Goal: Task Accomplishment & Management: Complete application form

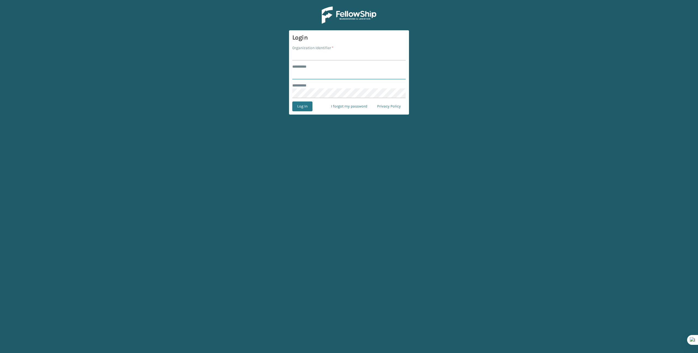
type input "*******"
click at [301, 58] on input "Organization Identifier *" at bounding box center [348, 56] width 113 height 10
type input "Brightech"
click at [301, 108] on button "Log In" at bounding box center [302, 106] width 20 height 10
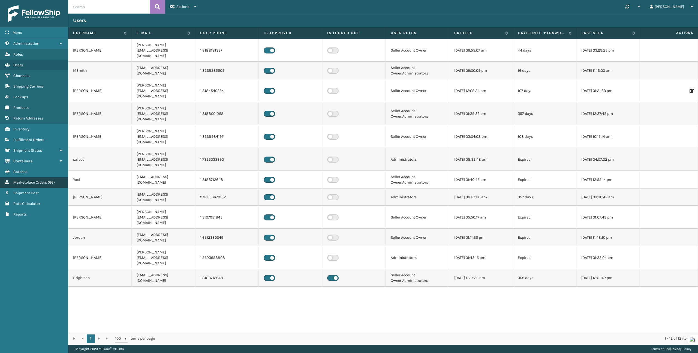
click at [33, 177] on link "Marketplace Orders ( 66 )" at bounding box center [34, 182] width 68 height 11
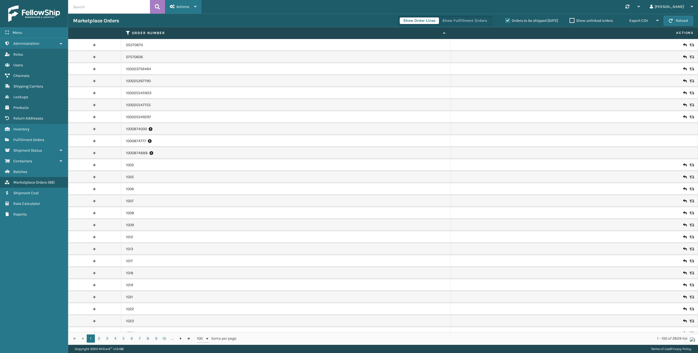
click at [188, 9] on span "Actions" at bounding box center [182, 6] width 13 height 5
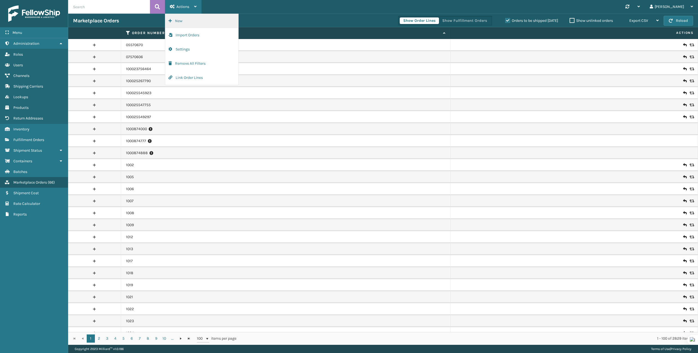
click at [184, 23] on button "New" at bounding box center [201, 21] width 73 height 14
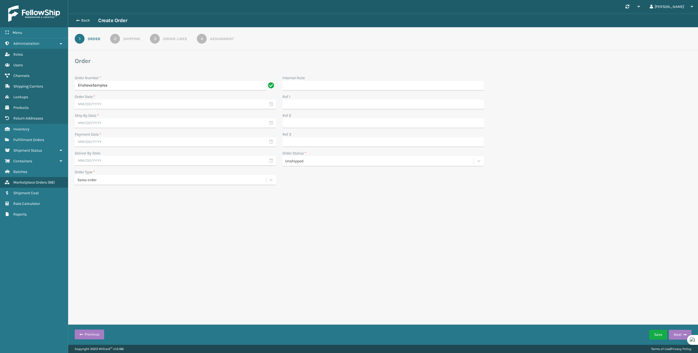
type input "ElishevaSamples"
click at [269, 106] on input "text" at bounding box center [175, 105] width 201 height 10
click at [100, 162] on div "19" at bounding box center [100, 163] width 8 height 8
type input "[DATE]"
click at [125, 124] on input "text" at bounding box center [175, 123] width 201 height 10
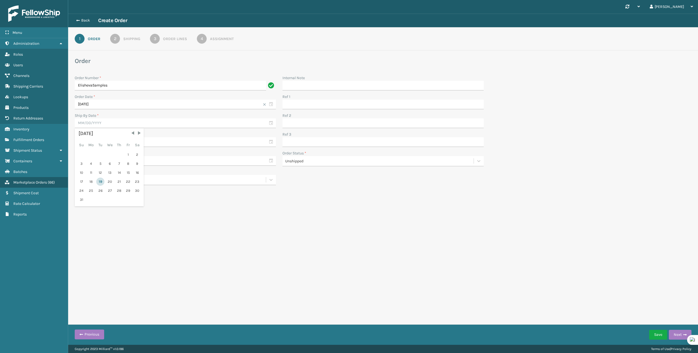
click at [103, 181] on div "19" at bounding box center [100, 182] width 8 height 8
type input "[DATE]"
click at [123, 144] on input "text" at bounding box center [175, 142] width 201 height 10
click at [103, 199] on div "19" at bounding box center [100, 200] width 8 height 8
type input "[DATE]"
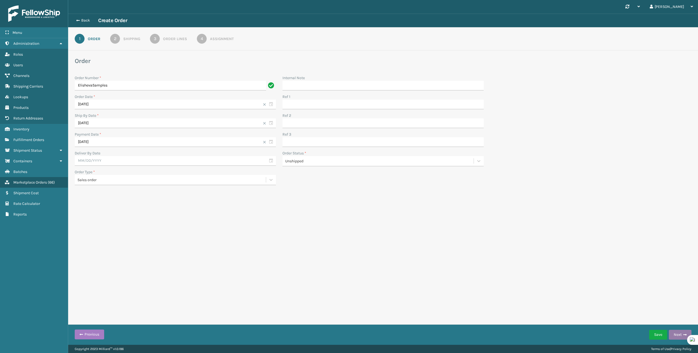
click at [677, 337] on button "Next" at bounding box center [680, 335] width 23 height 10
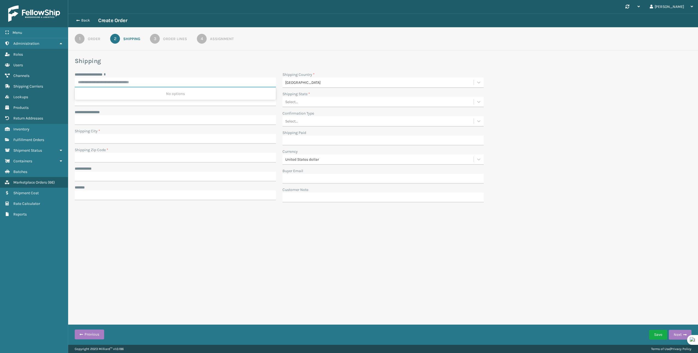
click at [114, 83] on input "**********" at bounding box center [175, 82] width 201 height 10
paste input "**********"
click at [121, 85] on input "**********" at bounding box center [170, 82] width 191 height 10
click at [151, 93] on div "[STREET_ADDRESS]" at bounding box center [175, 94] width 201 height 10
type input "**********"
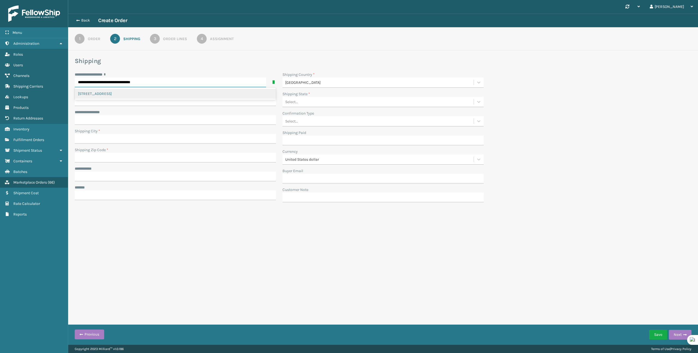
type input "[GEOGRAPHIC_DATA]"
type input "90003-1166"
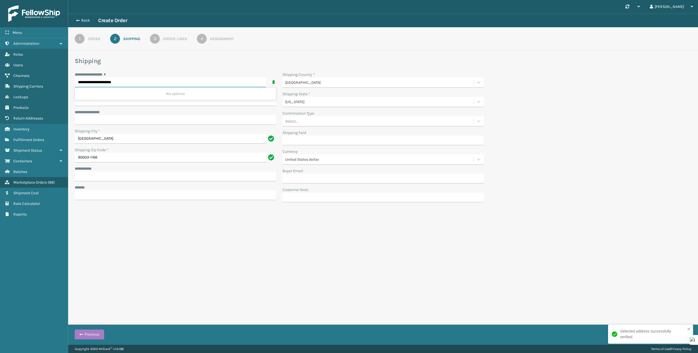
type input "**********"
click at [187, 221] on div "**********" at bounding box center [383, 120] width 630 height 212
click at [157, 180] on input "**********" at bounding box center [175, 177] width 201 height 10
type input "**********"
click at [188, 194] on input "***** *" at bounding box center [175, 195] width 201 height 10
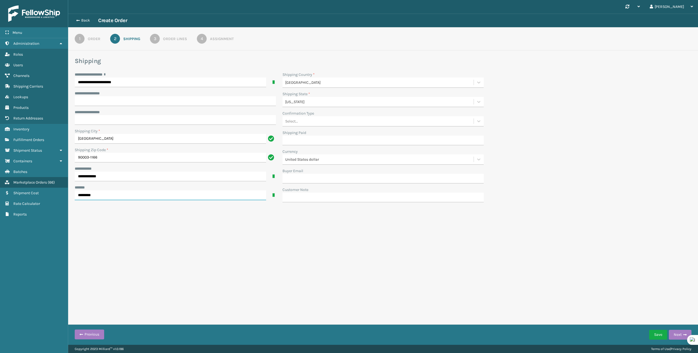
type input "*********"
click at [248, 261] on div "**********" at bounding box center [383, 172] width 630 height 345
click at [675, 335] on button "Next" at bounding box center [680, 335] width 23 height 10
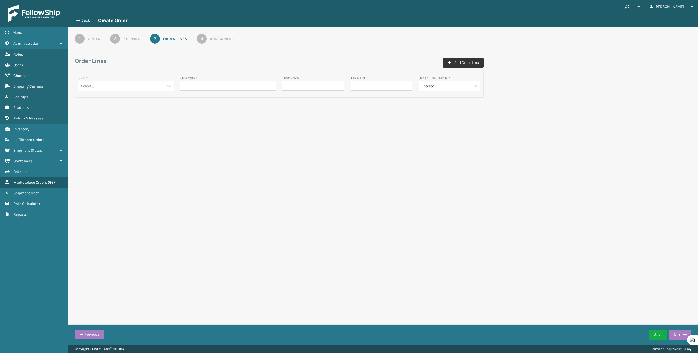
click at [462, 60] on button "Add Order Line" at bounding box center [463, 63] width 41 height 10
click at [467, 61] on button "Add Order Line" at bounding box center [463, 63] width 41 height 10
click at [146, 83] on div "Select..." at bounding box center [121, 86] width 86 height 9
paste input "[PERSON_NAME]-WHT"
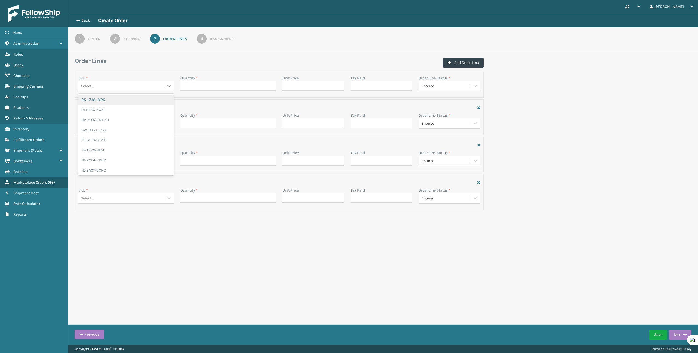
type input "[PERSON_NAME]-WHT"
click at [135, 100] on div "[PERSON_NAME]-WHT" at bounding box center [126, 100] width 96 height 10
click at [244, 88] on input "Quantity *" at bounding box center [229, 86] width 96 height 10
type input "1"
click at [138, 122] on div "Select..." at bounding box center [121, 123] width 86 height 9
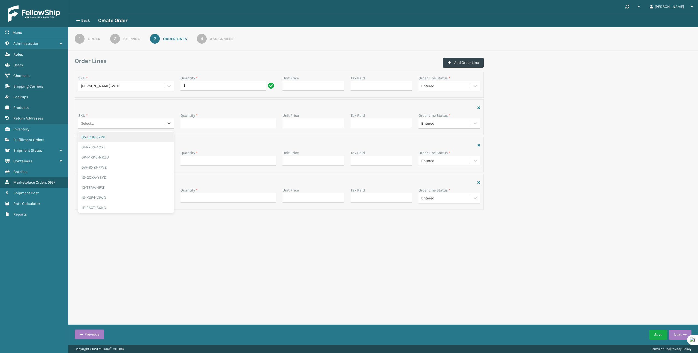
paste input "[PERSON_NAME]"
type input "[PERSON_NAME]"
click at [133, 137] on div "[PERSON_NAME]" at bounding box center [126, 137] width 96 height 10
click at [185, 125] on input "Quantity *" at bounding box center [229, 123] width 96 height 10
type input "1"
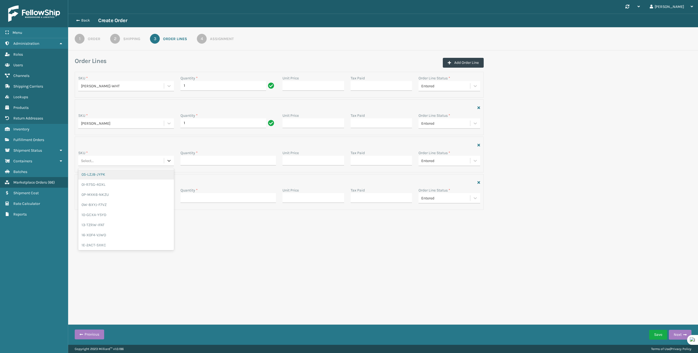
click at [145, 162] on div "Select..." at bounding box center [121, 160] width 86 height 9
paste input "TL-LMNA-BRS"
type input "TL-LMNA-BRS"
click at [139, 176] on div "TL-LMNA-BRS" at bounding box center [126, 174] width 96 height 10
click at [202, 160] on input "Quantity *" at bounding box center [229, 161] width 96 height 10
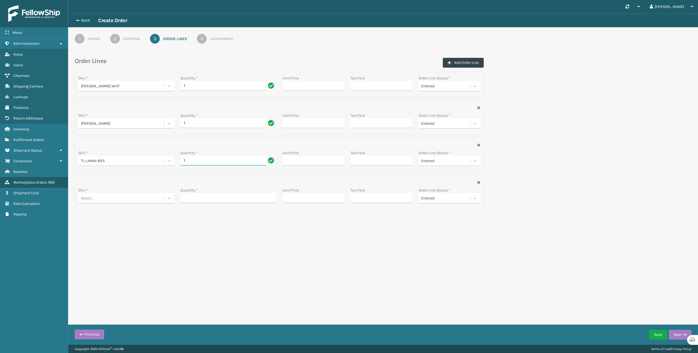
type input "1"
click at [164, 91] on div "Select..." at bounding box center [121, 86] width 86 height 9
paste input "TL-CLA-BLK"
type input "TL-CLA-BLK"
click at [141, 214] on div "TL-CLA-BLK" at bounding box center [126, 212] width 96 height 10
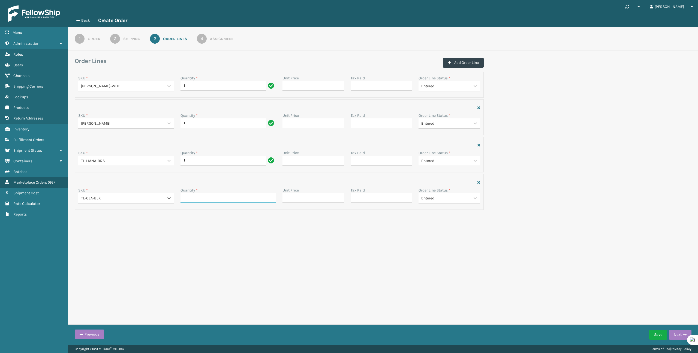
click at [215, 201] on input "Quantity *" at bounding box center [229, 198] width 96 height 10
type input "1"
click at [676, 337] on button "Next" at bounding box center [680, 335] width 23 height 10
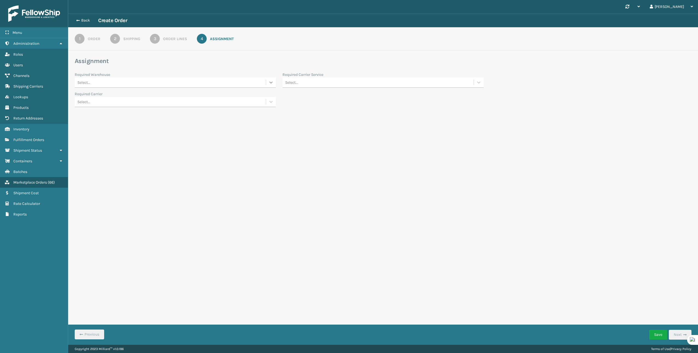
click at [268, 82] on div at bounding box center [271, 82] width 10 height 10
click at [229, 116] on div "Fellowship - West" at bounding box center [175, 116] width 201 height 10
click at [656, 335] on button "Save" at bounding box center [658, 335] width 18 height 10
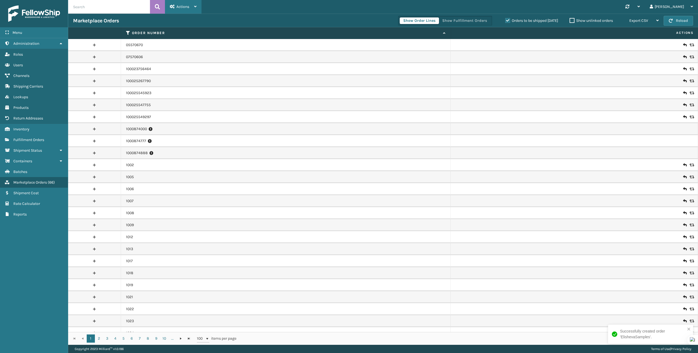
click at [184, 9] on div "Actions" at bounding box center [183, 7] width 27 height 14
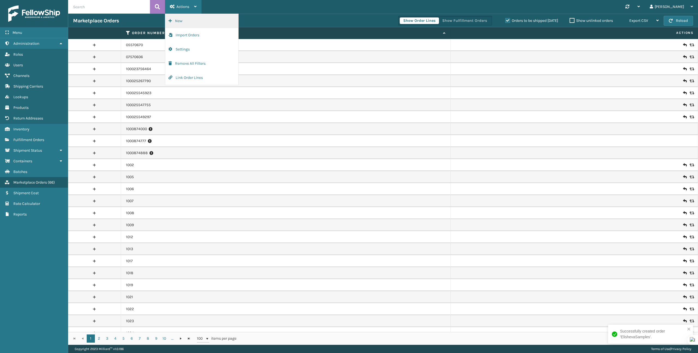
click at [187, 18] on button "New" at bounding box center [201, 21] width 73 height 14
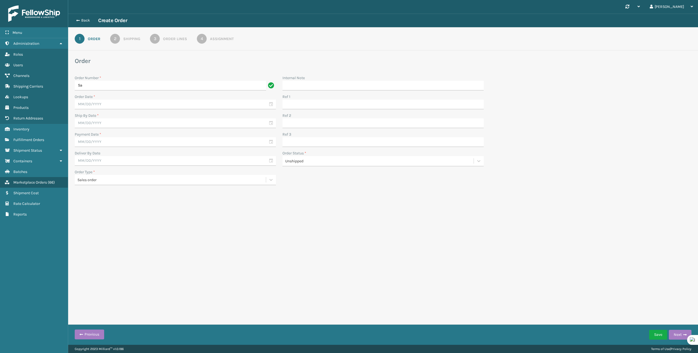
type input "S"
type input "MKTSamples"
click at [110, 104] on input "text" at bounding box center [175, 105] width 201 height 10
click at [98, 161] on div "19" at bounding box center [100, 163] width 8 height 8
type input "[DATE]"
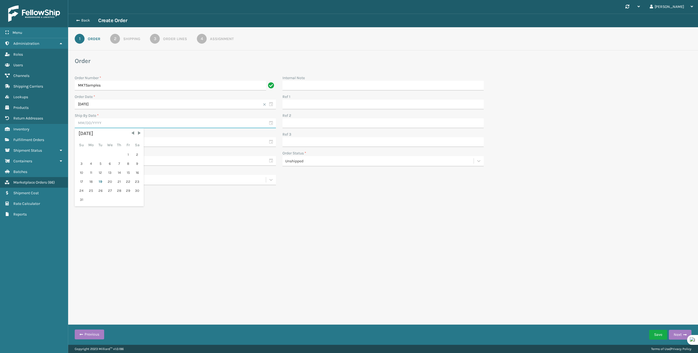
click at [100, 118] on input "text" at bounding box center [175, 123] width 201 height 10
click at [99, 178] on div "19" at bounding box center [100, 182] width 8 height 8
type input "[DATE]"
click at [102, 145] on input "text" at bounding box center [175, 142] width 201 height 10
click at [102, 199] on div "19" at bounding box center [100, 200] width 8 height 8
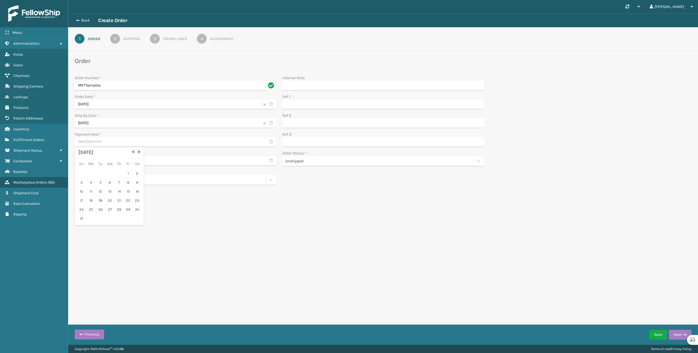
type input "[DATE]"
click at [677, 334] on button "Next" at bounding box center [680, 335] width 23 height 10
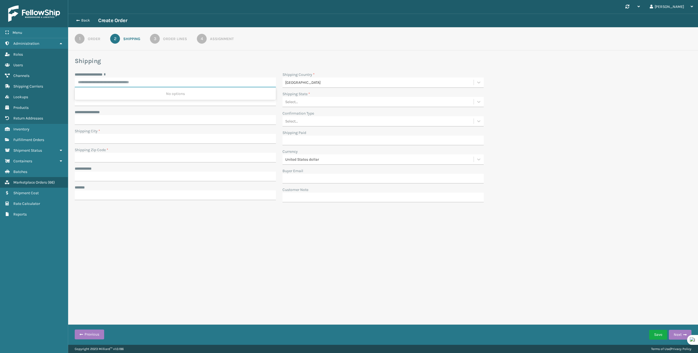
click at [138, 85] on input "**********" at bounding box center [175, 82] width 201 height 10
click at [128, 96] on div "[STREET_ADDRESS]" at bounding box center [175, 94] width 201 height 10
type input "**********"
type input "[GEOGRAPHIC_DATA]"
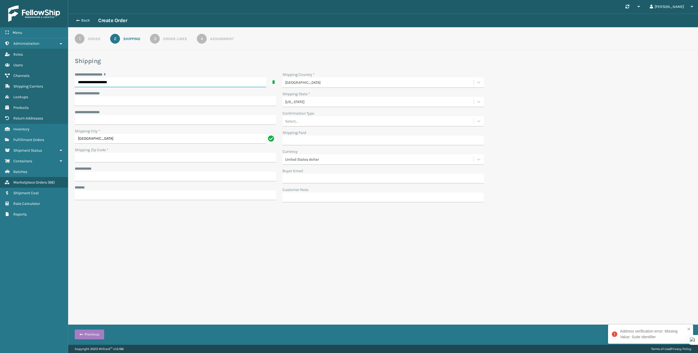
type input "**********"
click at [119, 159] on input "Shipping Zip Code *" at bounding box center [175, 158] width 201 height 10
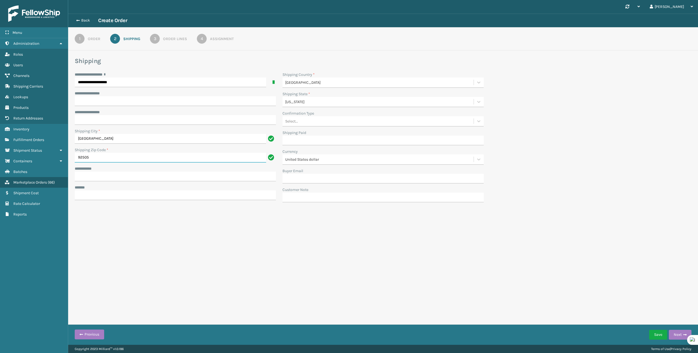
type input "92505"
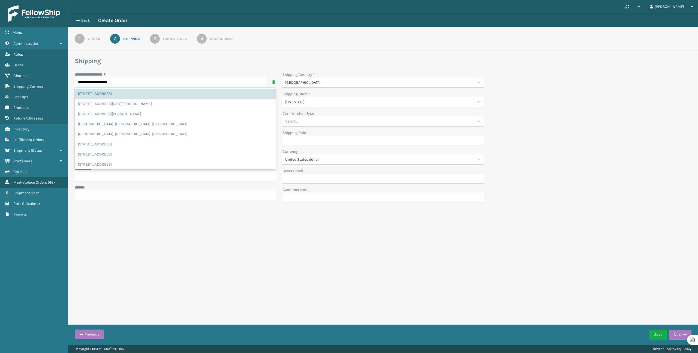
click at [129, 84] on input "**********" at bounding box center [170, 82] width 191 height 10
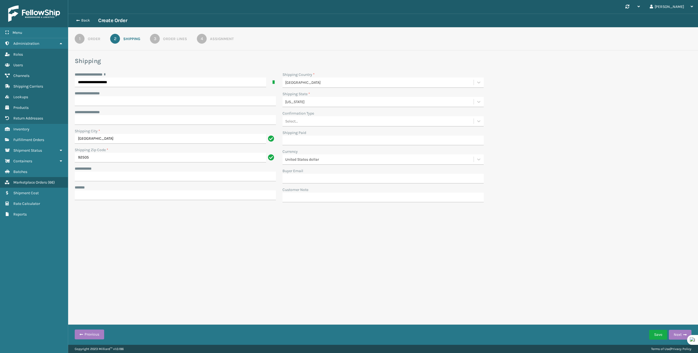
click at [149, 74] on div "**********" at bounding box center [175, 75] width 201 height 6
click at [133, 107] on div "**********" at bounding box center [175, 139] width 208 height 134
click at [134, 103] on input "**********" at bounding box center [175, 101] width 201 height 10
type input "****"
click at [170, 266] on div "**********" at bounding box center [383, 172] width 630 height 345
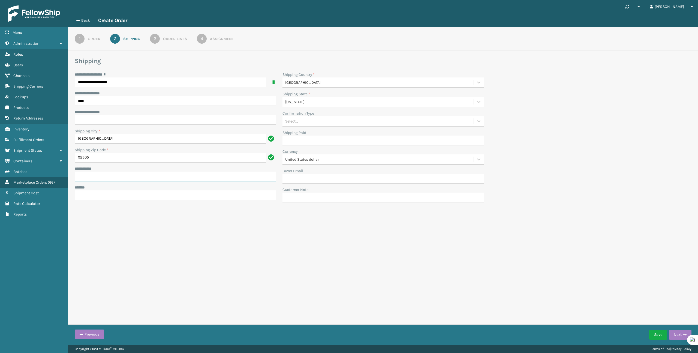
click at [165, 175] on input "**********" at bounding box center [175, 177] width 201 height 10
type input "********"
click at [149, 197] on input "***** *" at bounding box center [175, 195] width 201 height 10
type input "*********"
click at [679, 330] on button "Next" at bounding box center [680, 335] width 23 height 10
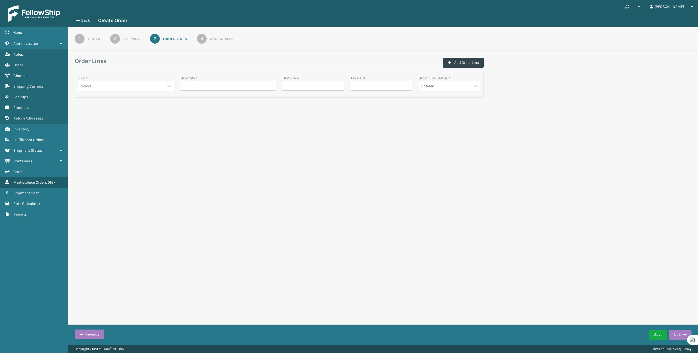
click at [127, 88] on div "Select..." at bounding box center [121, 86] width 86 height 9
paste input "ED-51II-I6F1"
type input "ED-51II-I6F1"
click at [128, 100] on div "ED-51II-I6F1" at bounding box center [126, 100] width 96 height 10
click at [189, 88] on input "Quantity *" at bounding box center [229, 86] width 96 height 10
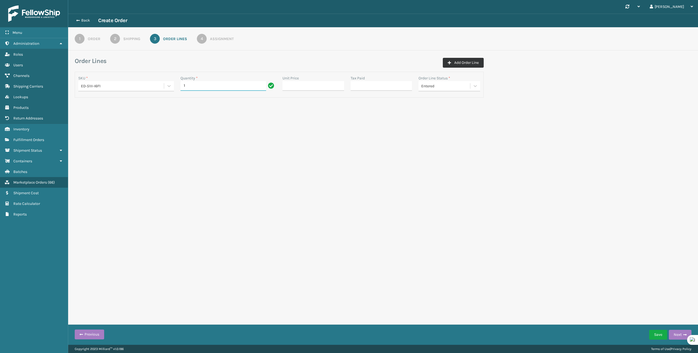
type input "1"
click at [464, 62] on button "Add Order Line" at bounding box center [463, 63] width 41 height 10
click at [116, 91] on div "Select..." at bounding box center [121, 86] width 86 height 9
paste input "M5-CGPD-VRM5"
type input "M5-CGPD-VRM5"
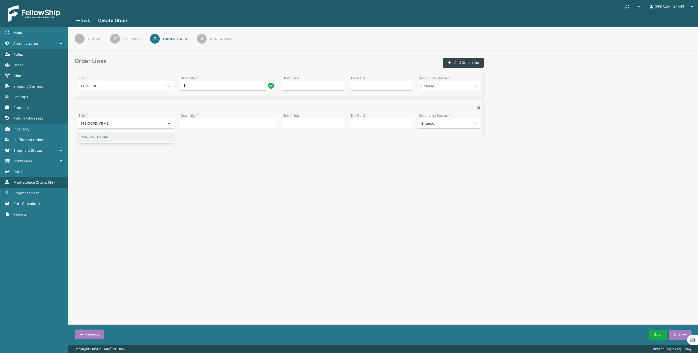
click at [118, 139] on div "M5-CGPD-VRM5" at bounding box center [126, 137] width 96 height 10
click at [211, 126] on input "Quantity *" at bounding box center [229, 123] width 96 height 10
type input "1"
click at [465, 64] on button "Add Order Line" at bounding box center [463, 63] width 41 height 10
click at [151, 91] on div "Select..." at bounding box center [121, 86] width 86 height 9
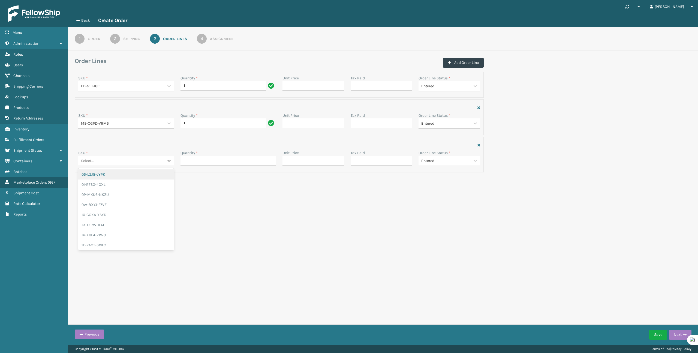
paste input "TL-MSHRM-WHT"
type input "TL-MSHRM-WHT"
click at [155, 187] on div "TL-MSHRM-WHT" at bounding box center [126, 184] width 96 height 10
click at [206, 161] on input "Quantity *" at bounding box center [229, 161] width 96 height 10
type input "1"
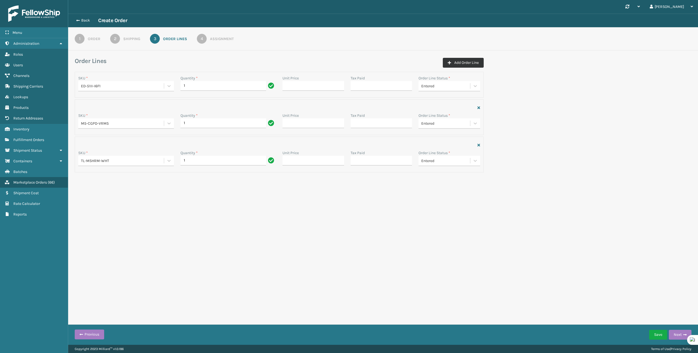
click at [464, 61] on button "Add Order Line" at bounding box center [463, 63] width 41 height 10
click at [481, 181] on div at bounding box center [279, 183] width 409 height 10
click at [478, 182] on icon "button" at bounding box center [479, 183] width 3 height 4
click at [494, 225] on div "Synchronise all channels [PERSON_NAME] Log Out Back Create Order 1 Order 2 Ship…" at bounding box center [383, 172] width 630 height 345
click at [674, 334] on button "Next" at bounding box center [680, 335] width 23 height 10
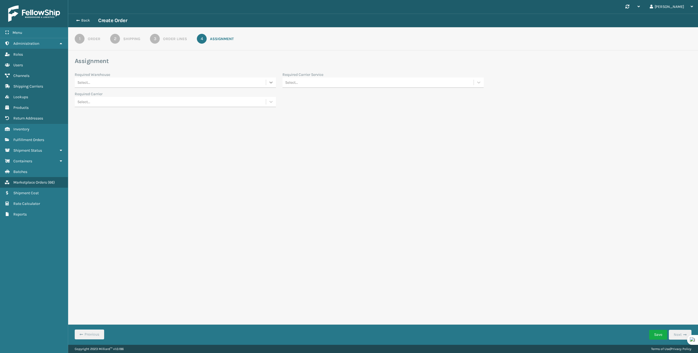
click at [270, 84] on icon at bounding box center [270, 82] width 5 height 5
click at [239, 115] on div "Fellowship - West" at bounding box center [175, 116] width 201 height 10
click at [658, 335] on button "Save" at bounding box center [658, 335] width 18 height 10
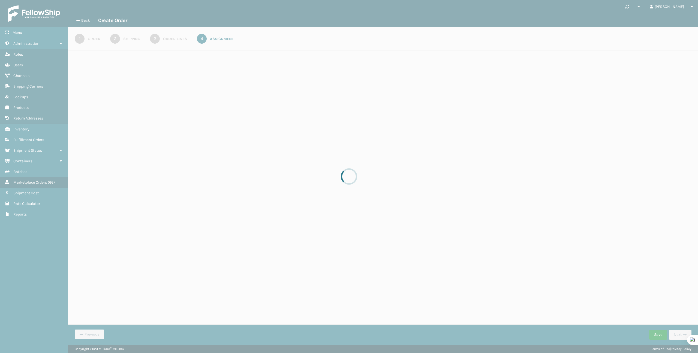
click at [658, 335] on div at bounding box center [349, 176] width 698 height 353
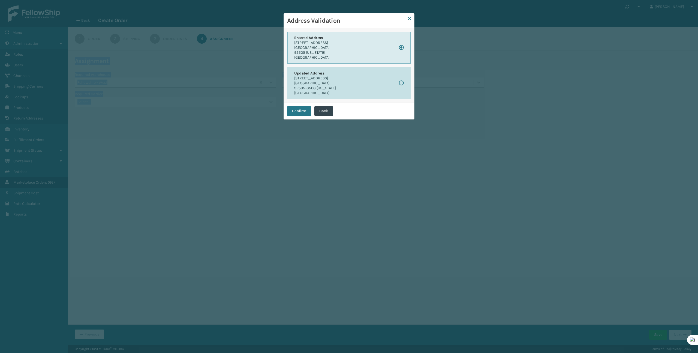
click at [371, 79] on button "Updated Address [STREET_ADDRESS][US_STATE]" at bounding box center [349, 83] width 124 height 32
radio input "false"
radio input "true"
click at [300, 112] on button "Confirm" at bounding box center [299, 111] width 24 height 10
